Goal: Transaction & Acquisition: Purchase product/service

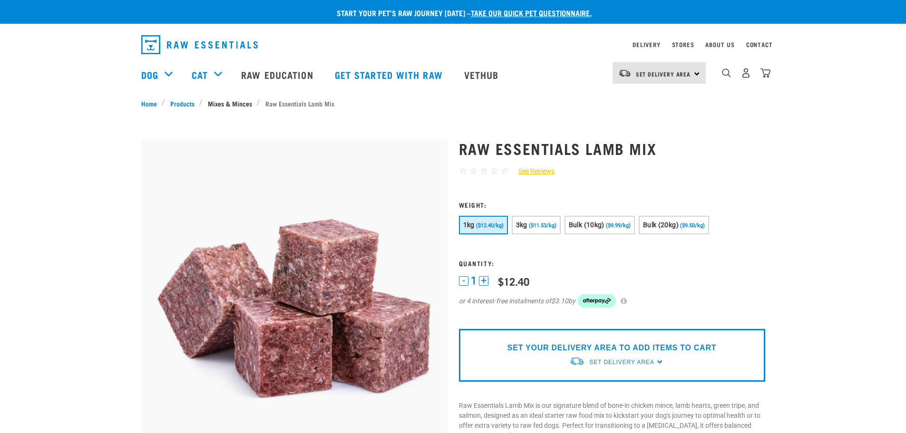
click at [241, 101] on link "Mixes & Minces" at bounding box center [230, 103] width 54 height 10
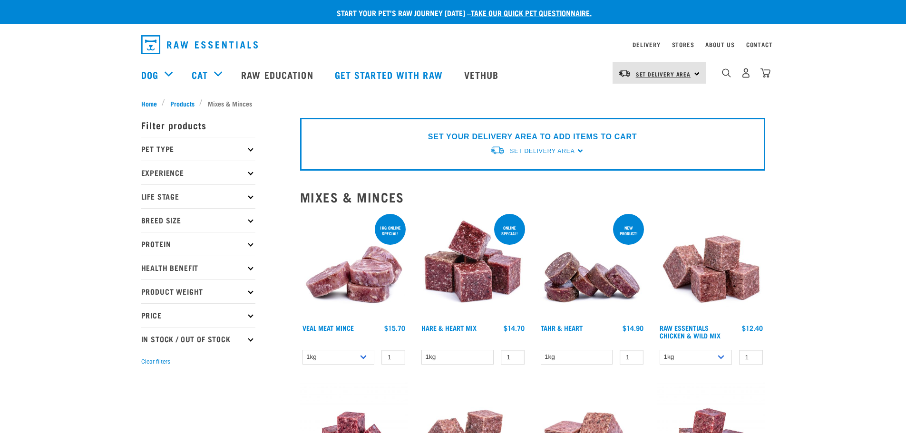
click at [690, 73] on span "Set Delivery Area" at bounding box center [663, 73] width 55 height 3
click at [643, 123] on link "[GEOGRAPHIC_DATA]" at bounding box center [658, 120] width 91 height 21
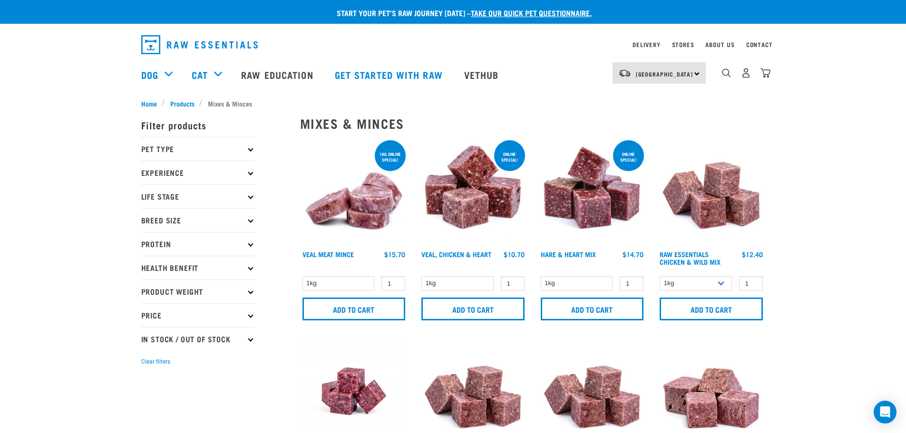
click at [250, 293] on icon at bounding box center [250, 291] width 5 height 5
click at [150, 381] on label "Bulk" at bounding box center [164, 380] width 34 height 12
click at [147, 381] on input "Bulk" at bounding box center [144, 378] width 6 height 6
checkbox input "true"
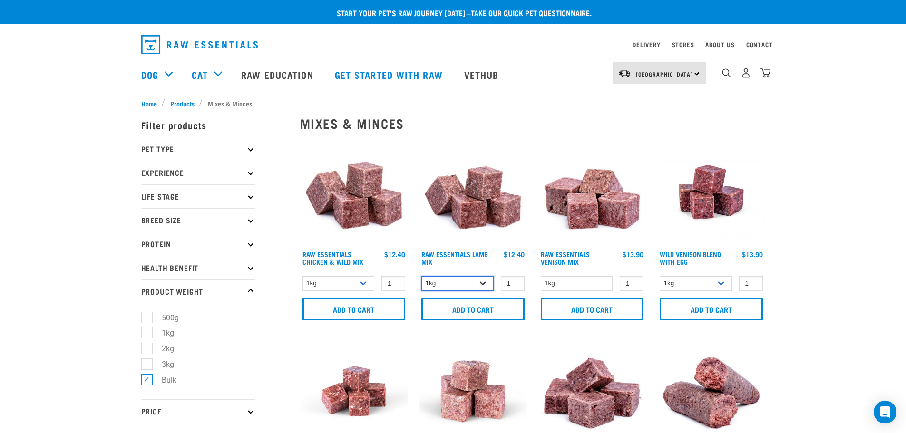
click at [486, 284] on select "1kg 3kg Bulk (10kg)" at bounding box center [457, 283] width 72 height 15
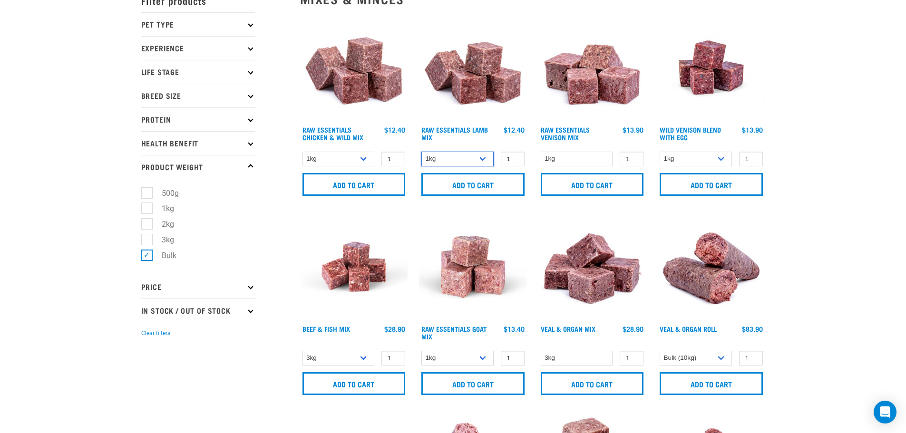
scroll to position [143, 0]
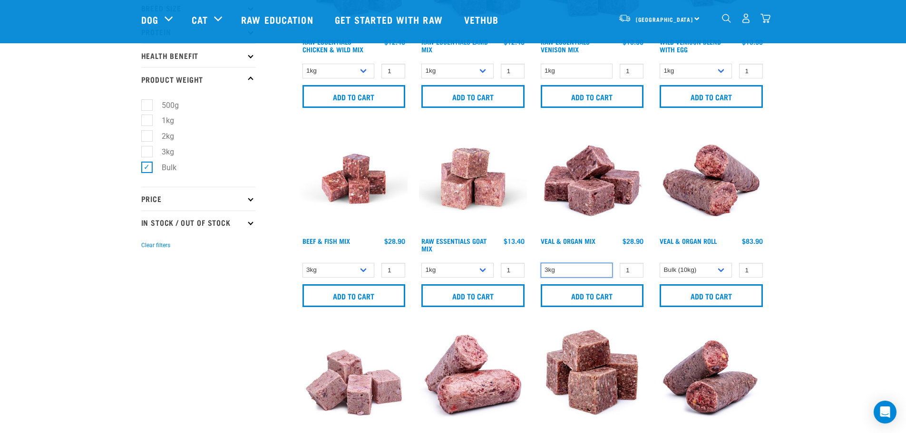
click at [606, 274] on select "3kg" at bounding box center [577, 270] width 72 height 15
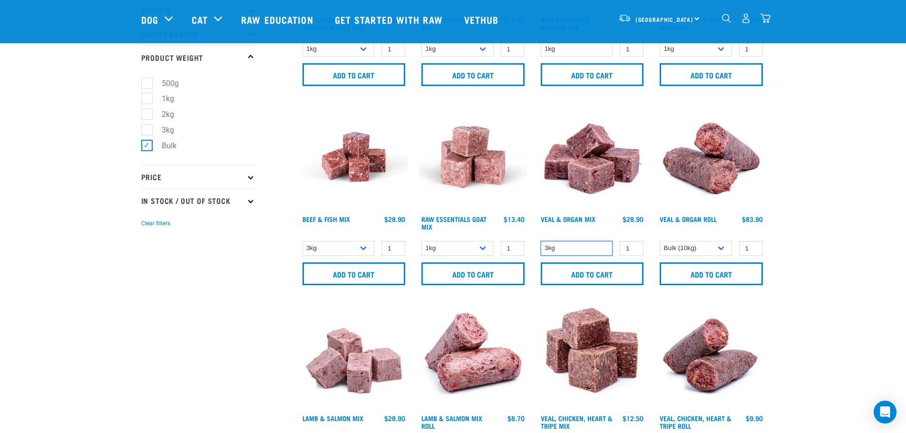
scroll to position [190, 0]
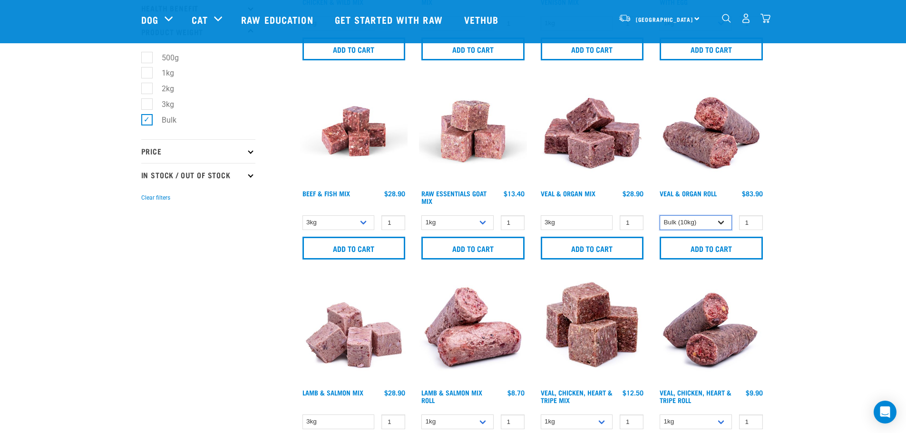
click at [716, 223] on select "Bulk (10kg) Bulk (20kg)" at bounding box center [696, 222] width 72 height 15
select select "627737"
click at [660, 215] on select "Bulk (10kg) Bulk (20kg)" at bounding box center [696, 222] width 72 height 15
click at [731, 249] on input "Add to cart" at bounding box center [711, 248] width 103 height 23
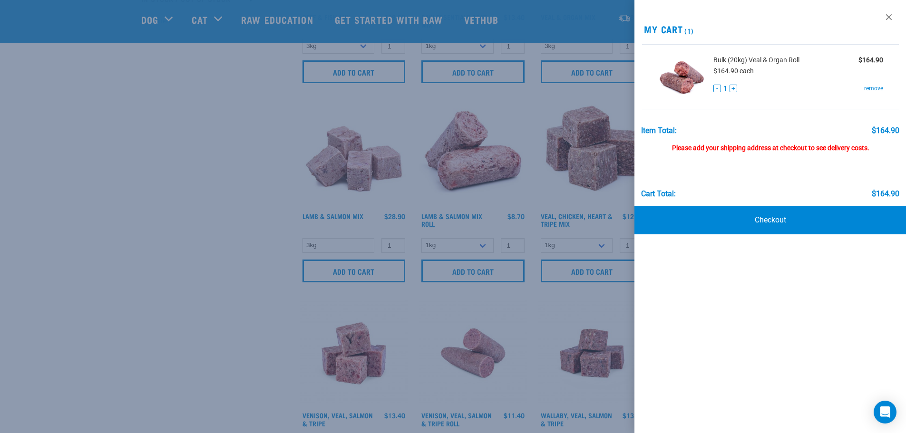
scroll to position [381, 0]
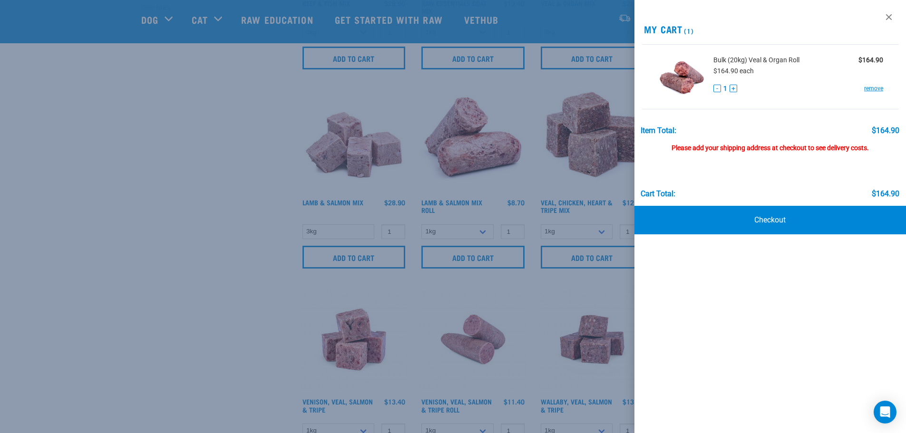
click at [459, 232] on div at bounding box center [453, 216] width 906 height 433
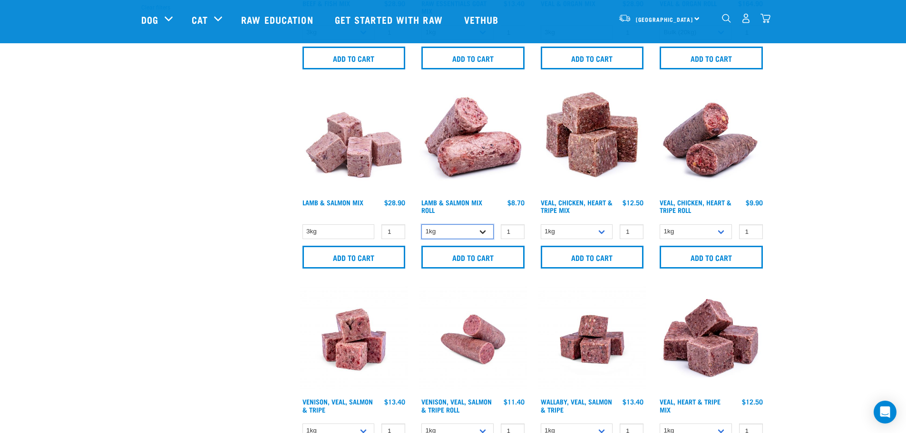
click at [462, 231] on select "1kg Bulk (10kg) Bulk (20kg)" at bounding box center [457, 232] width 72 height 15
select select "627736"
click at [421, 225] on select "1kg Bulk (10kg) Bulk (20kg)" at bounding box center [457, 232] width 72 height 15
click at [463, 257] on input "Add to cart" at bounding box center [472, 257] width 103 height 23
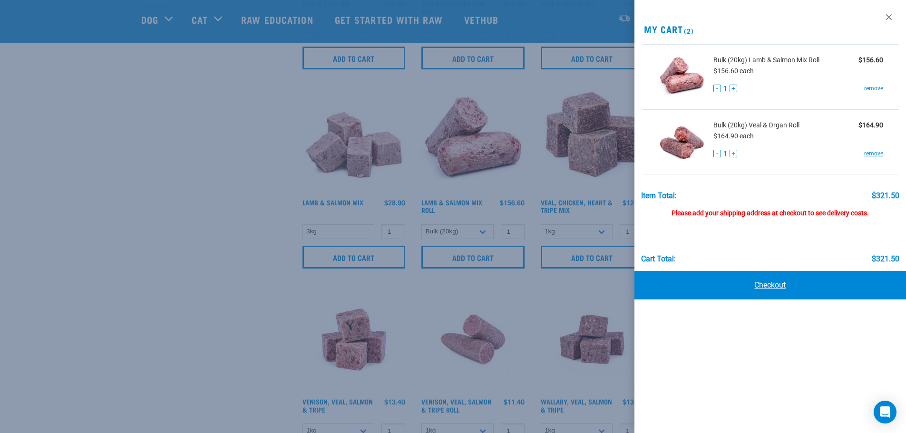
click at [778, 285] on link "Checkout" at bounding box center [771, 285] width 272 height 29
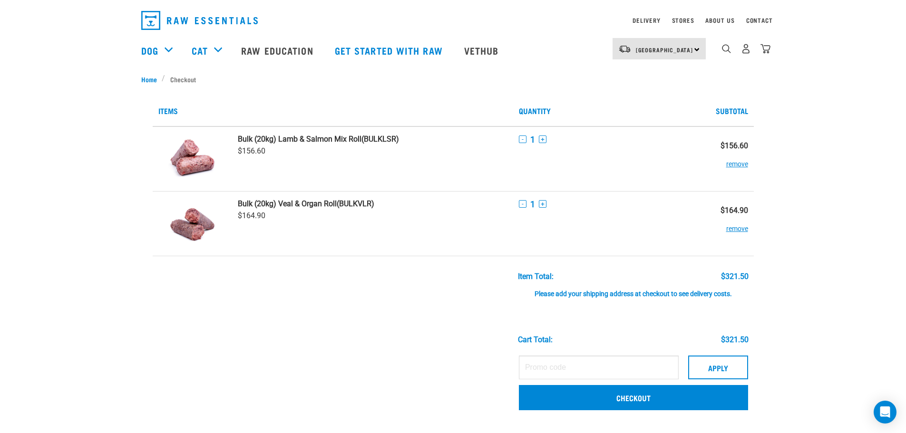
scroll to position [48, 0]
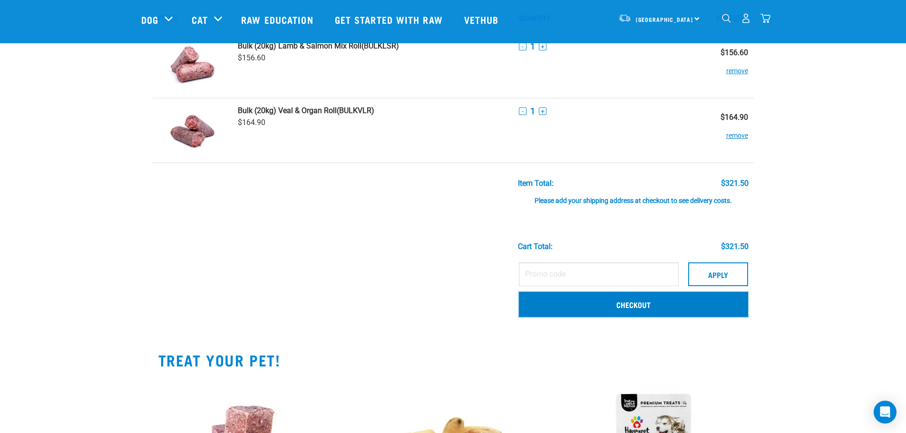
click at [560, 310] on link "Checkout" at bounding box center [633, 304] width 229 height 25
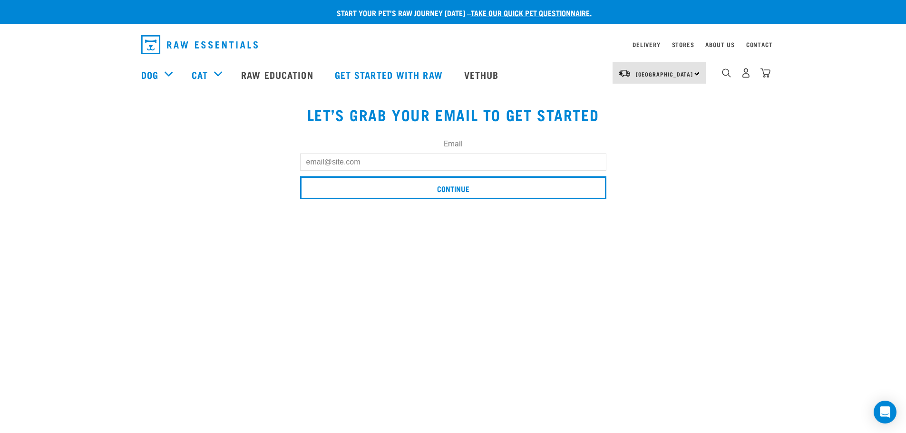
click at [356, 159] on input "Email" at bounding box center [453, 162] width 306 height 17
type input "gclouston@hotmail.co.nz"
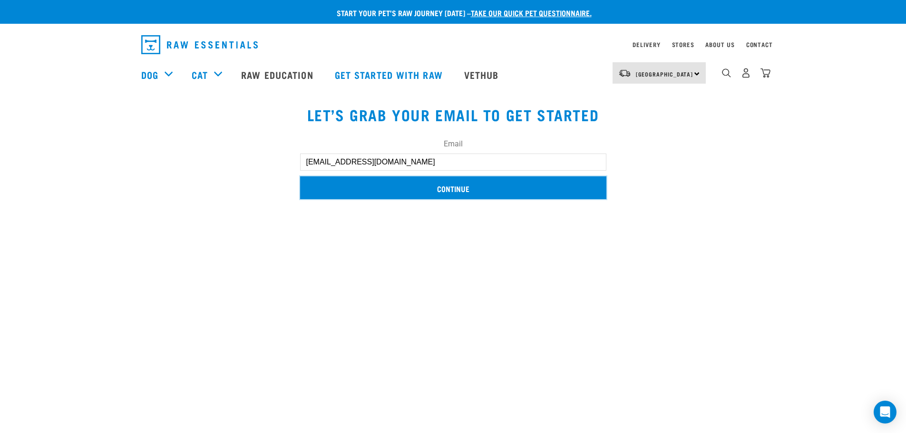
click at [389, 193] on input "Continue" at bounding box center [453, 187] width 306 height 23
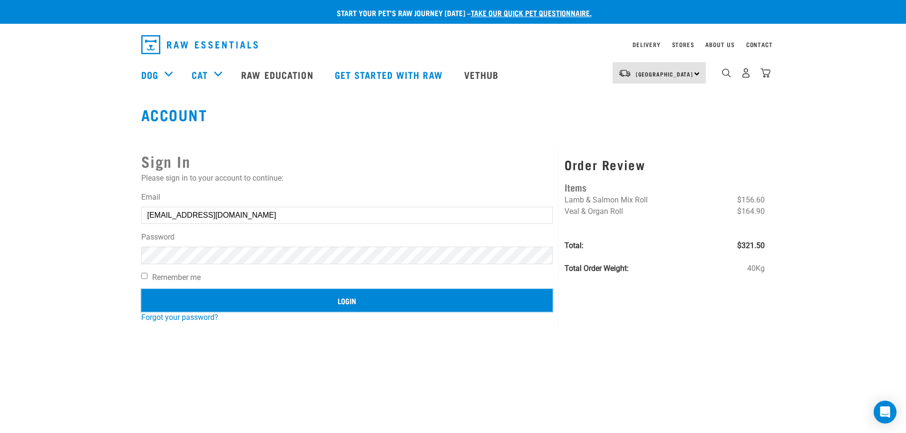
click at [377, 303] on input "Login" at bounding box center [347, 300] width 412 height 23
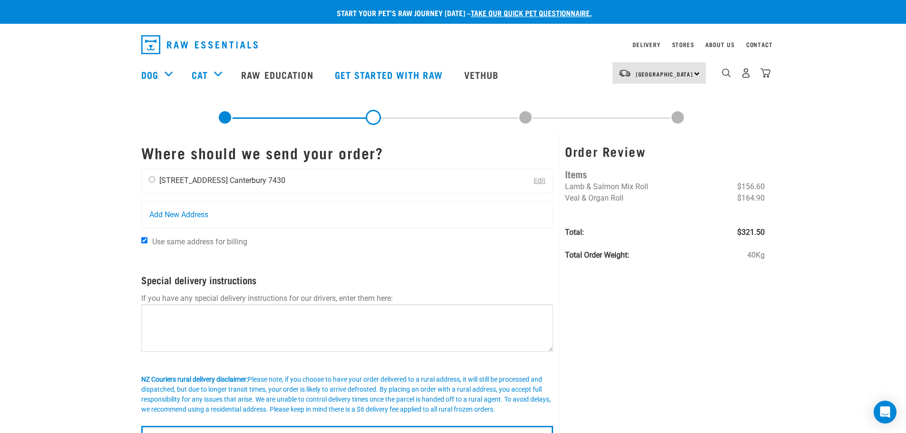
click at [150, 179] on input "radio" at bounding box center [152, 179] width 6 height 6
radio input "true"
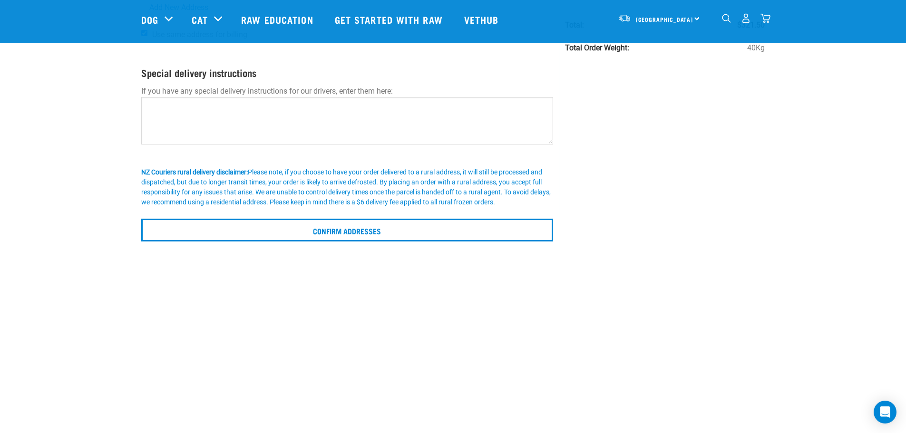
scroll to position [143, 0]
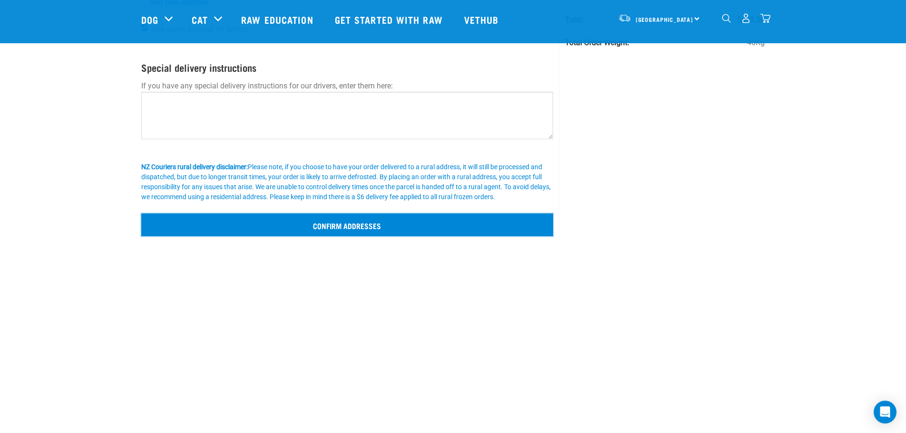
click at [194, 220] on input "Confirm addresses" at bounding box center [347, 225] width 412 height 23
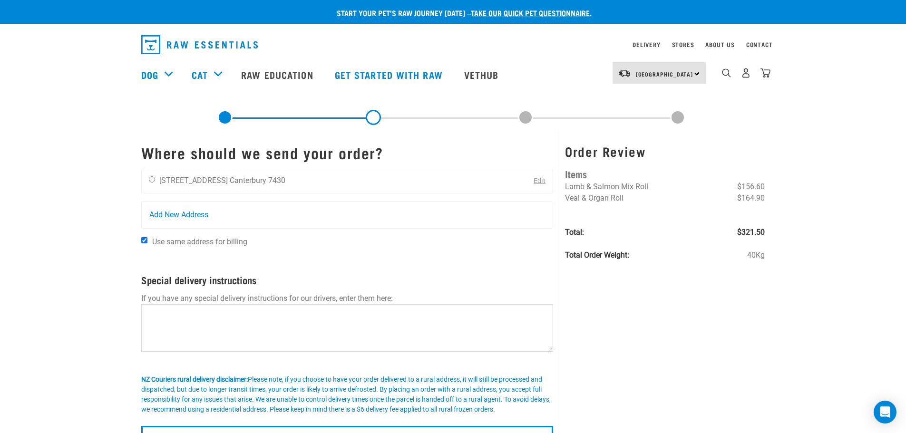
click at [59, 193] on button "delete" at bounding box center [54, 189] width 10 height 10
click at [151, 180] on input "radio" at bounding box center [152, 179] width 6 height 6
radio input "true"
click at [547, 184] on div "Edit" at bounding box center [536, 181] width 33 height 24
click at [537, 181] on link "Edit" at bounding box center [540, 181] width 12 height 8
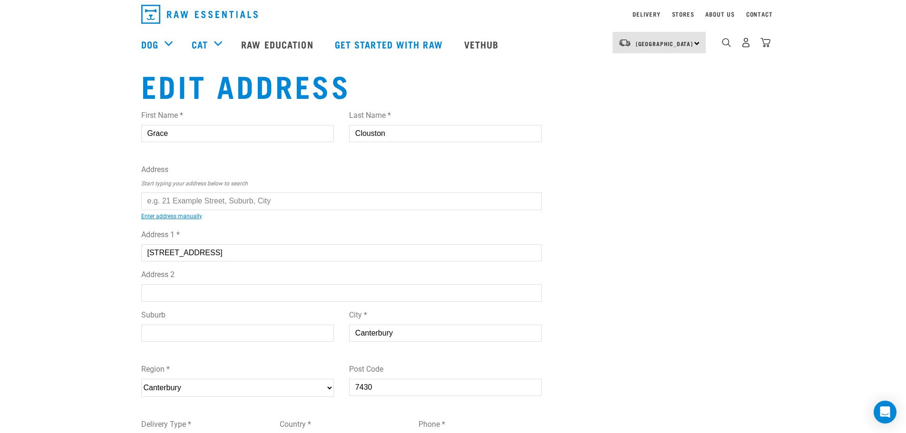
scroll to position [48, 0]
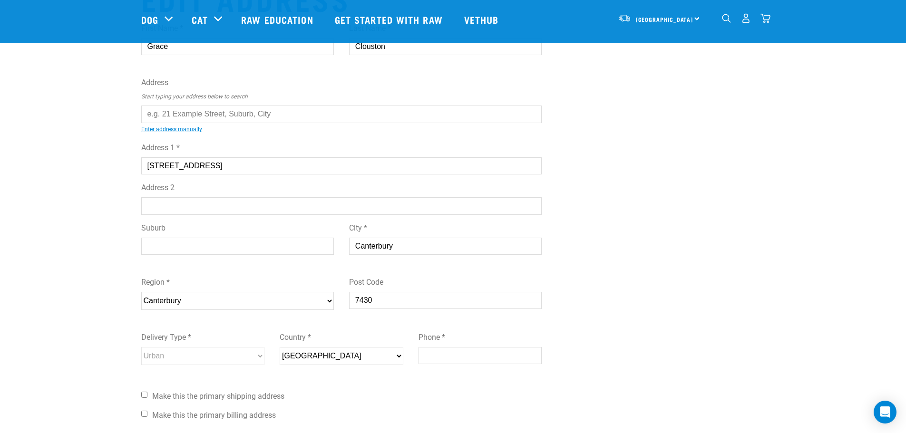
click at [156, 244] on input "Suburb" at bounding box center [237, 246] width 193 height 17
type input "[GEOGRAPHIC_DATA]"
click at [113, 248] on div "Start your pet’s raw journey today – take our quick pet questionnaire. Delivery…" at bounding box center [453, 224] width 906 height 544
click at [200, 116] on input "text" at bounding box center [341, 114] width 401 height 17
click at [152, 121] on ul "42 Powells Road, Cable Bay 0420 42 Powells Road, Fairview Downs, Hamilton 3214 …" at bounding box center [152, 121] width 0 height 0
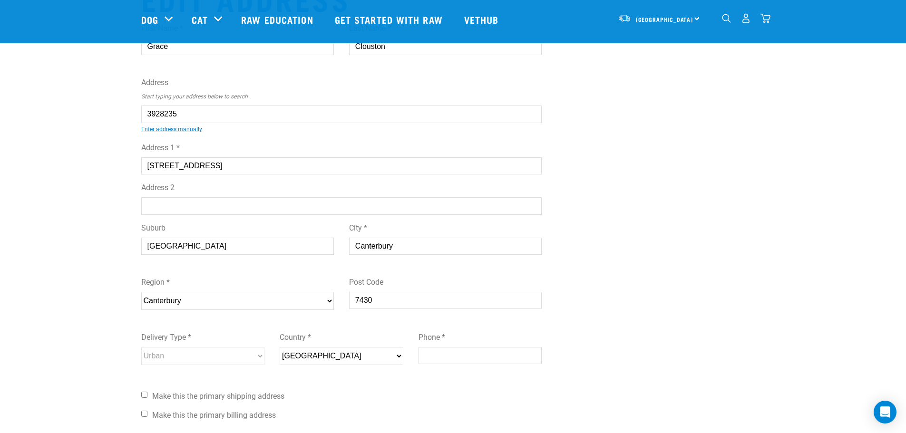
type input "42 Powells Road, Oxford 7430"
select select "CAN"
select select "Urban"
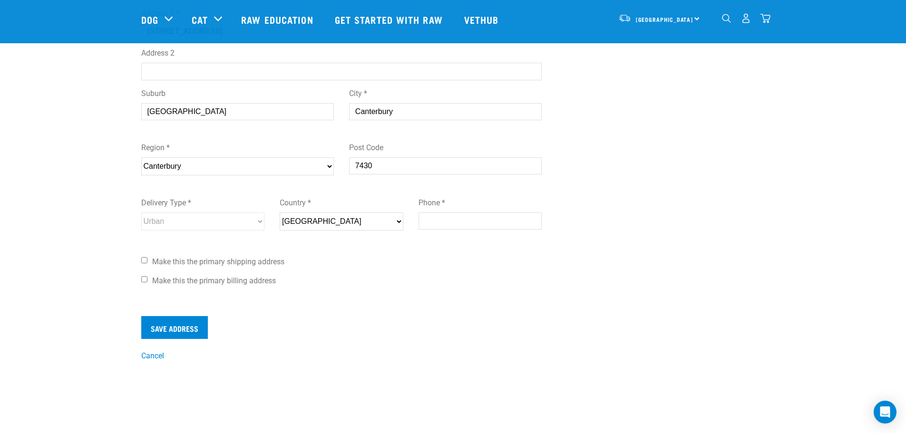
scroll to position [190, 0]
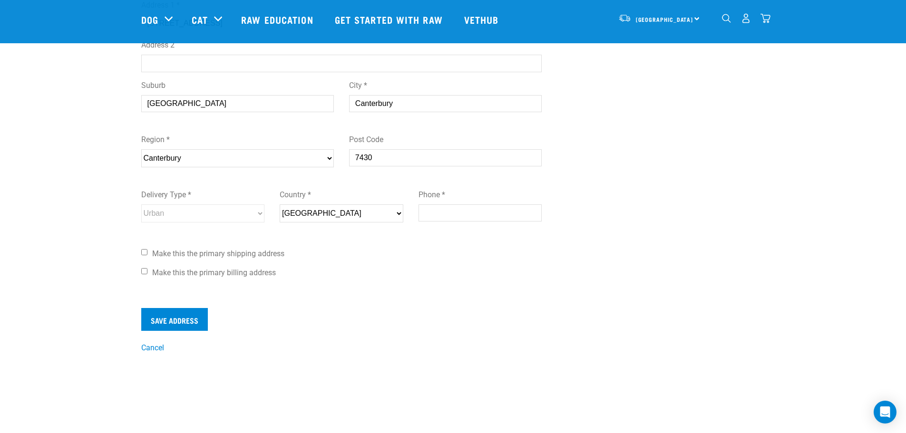
type input "42 Powells Road, Oxford 7430"
click at [460, 210] on input "Phone *" at bounding box center [481, 213] width 124 height 17
type input "02041832158"
click at [327, 318] on div "Save Address" at bounding box center [341, 319] width 401 height 23
click at [167, 313] on input "Save Address" at bounding box center [174, 319] width 67 height 23
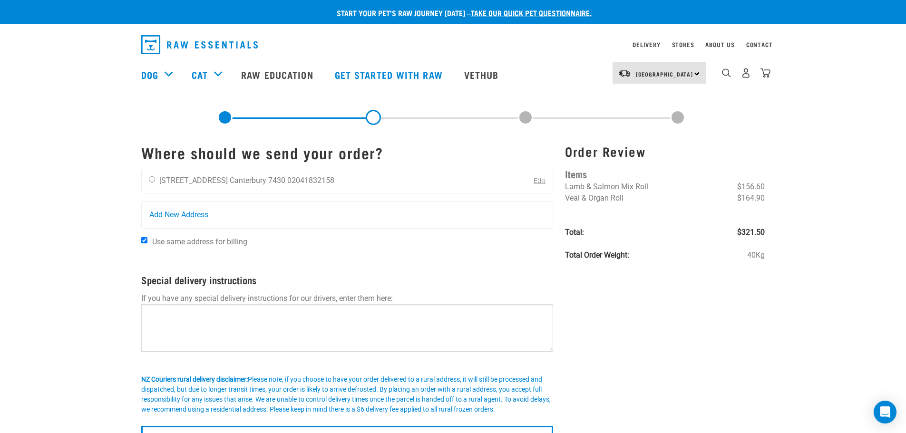
click at [538, 183] on link "Edit" at bounding box center [540, 181] width 12 height 8
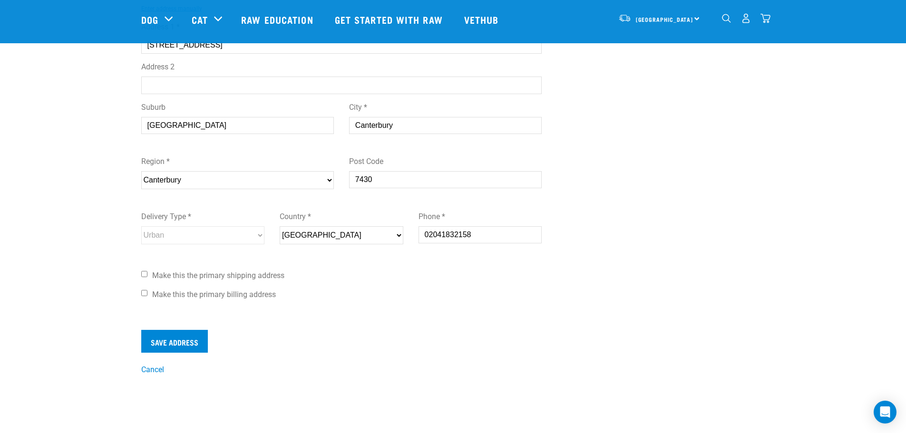
scroll to position [381, 0]
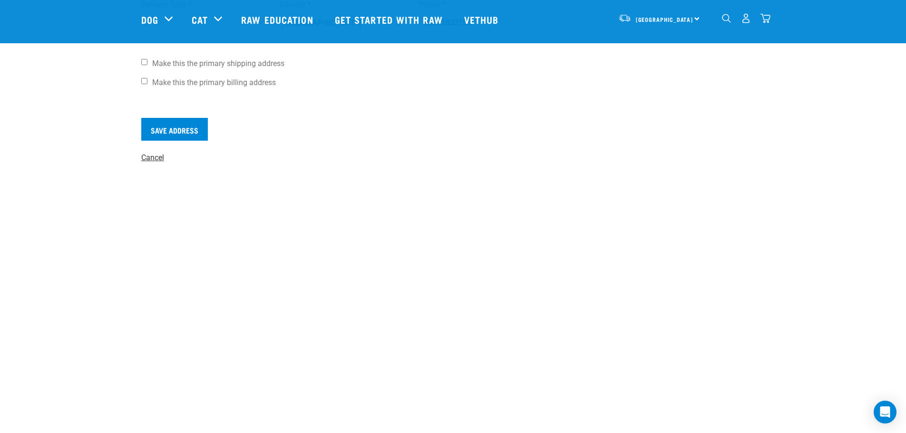
click at [151, 159] on link "Cancel" at bounding box center [152, 157] width 23 height 9
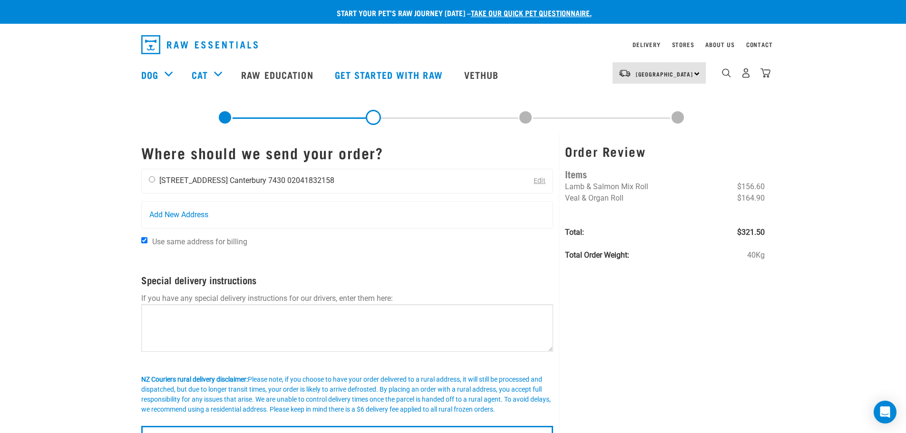
click at [152, 178] on input "radio" at bounding box center [152, 179] width 6 height 6
radio input "true"
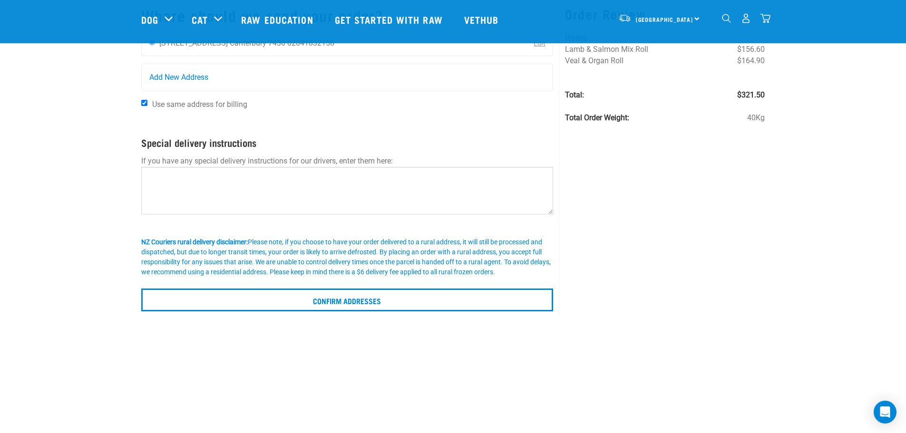
scroll to position [95, 0]
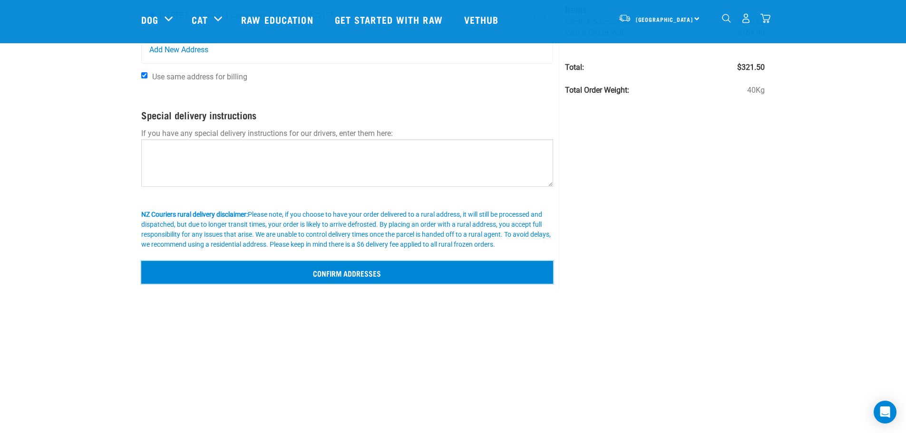
click at [336, 273] on input "Confirm addresses" at bounding box center [347, 272] width 412 height 23
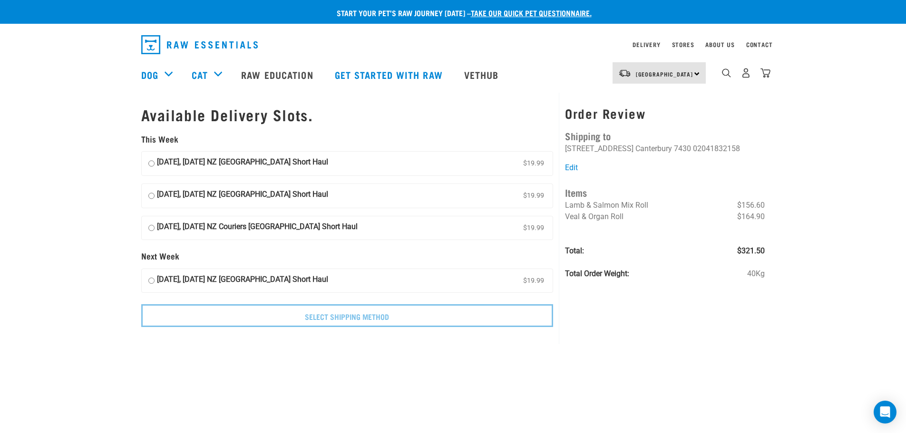
click at [149, 161] on input "03 September, Wednesday NZ Couriers South Island Short Haul $19.99" at bounding box center [151, 163] width 6 height 14
radio input "true"
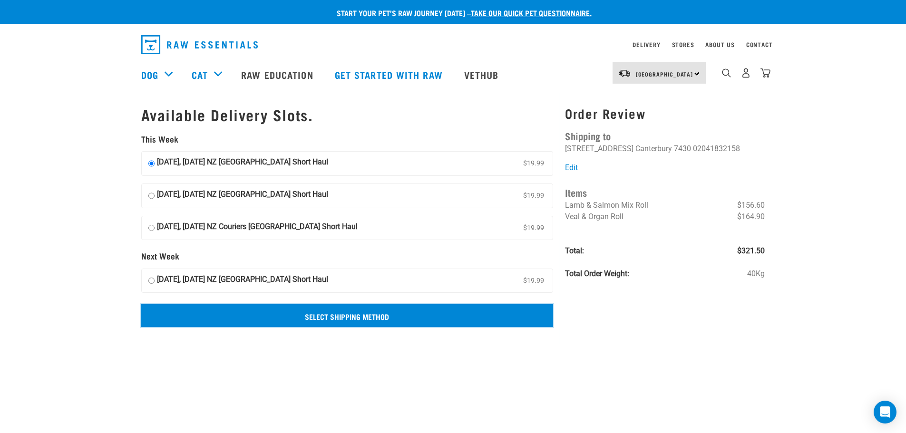
click at [231, 312] on input "Select Shipping Method" at bounding box center [347, 315] width 412 height 23
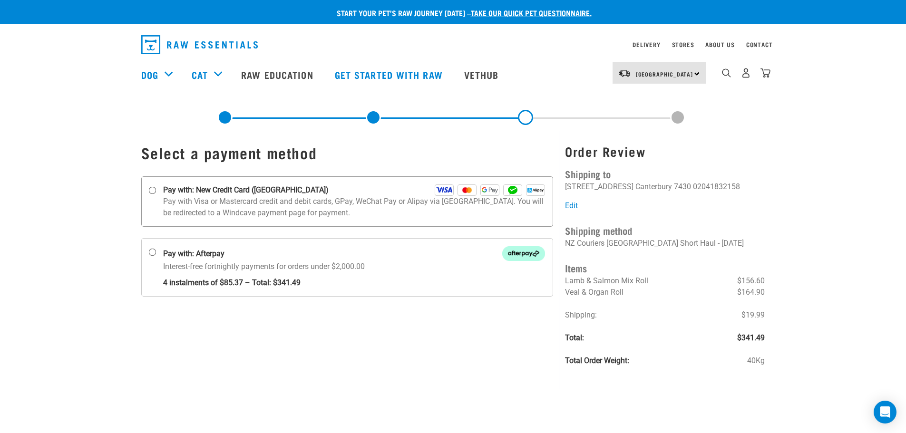
click at [154, 190] on input "Pay with: New Credit Card ([GEOGRAPHIC_DATA])" at bounding box center [152, 191] width 8 height 8
radio input "true"
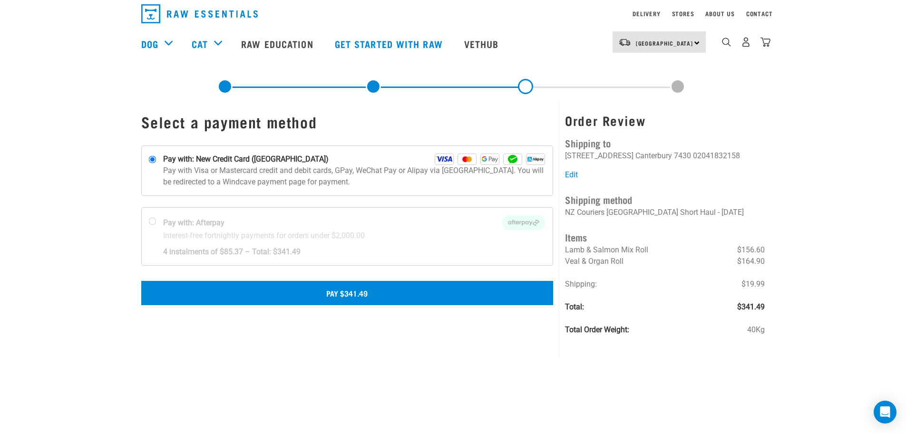
scroll to position [48, 0]
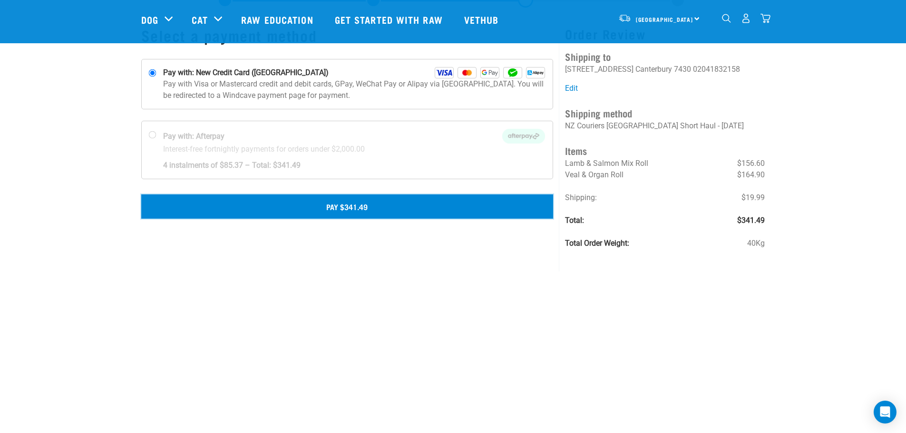
click at [374, 211] on button "Pay $341.49" at bounding box center [347, 207] width 412 height 24
